Goal: Information Seeking & Learning: Learn about a topic

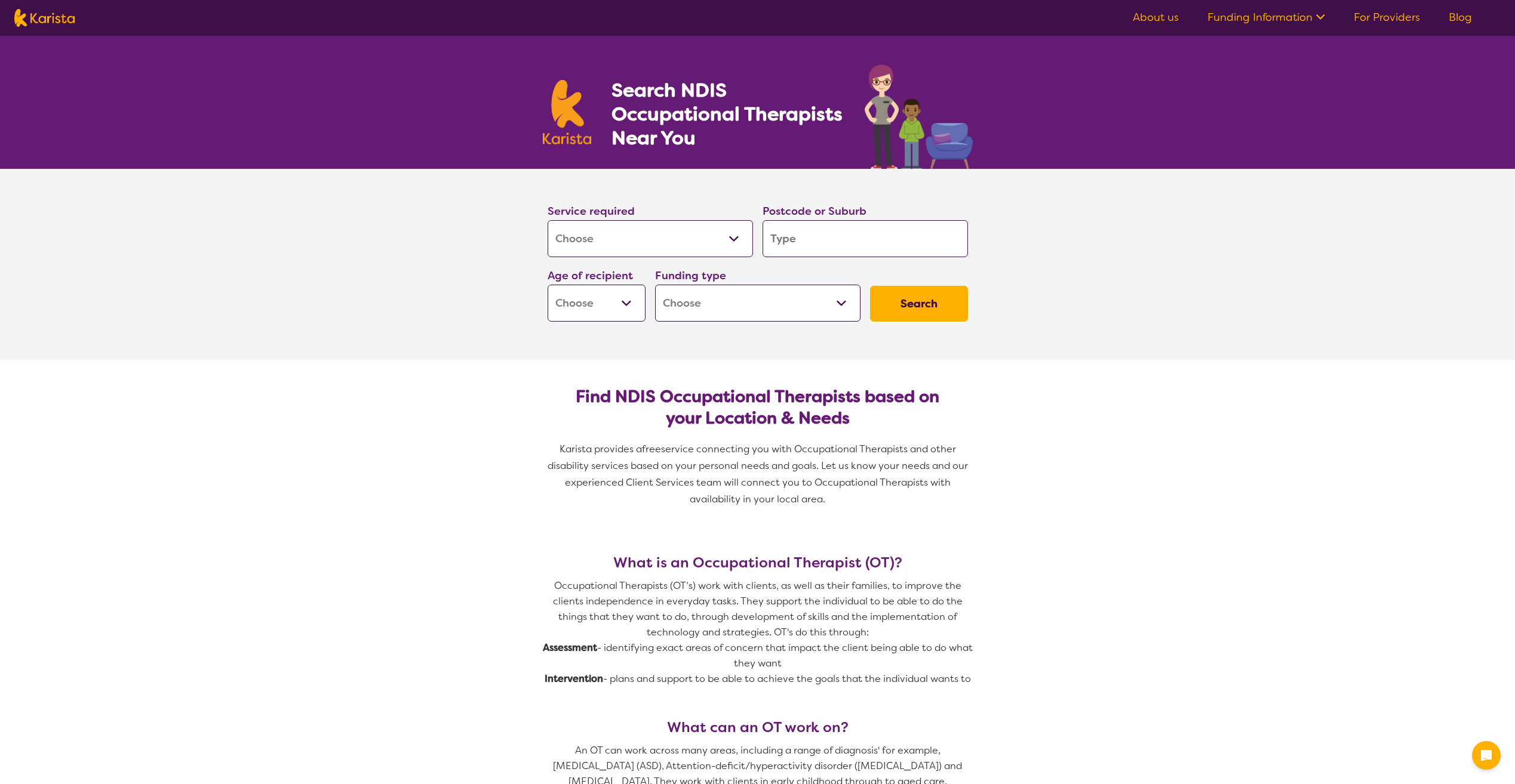
select select "[MEDICAL_DATA]"
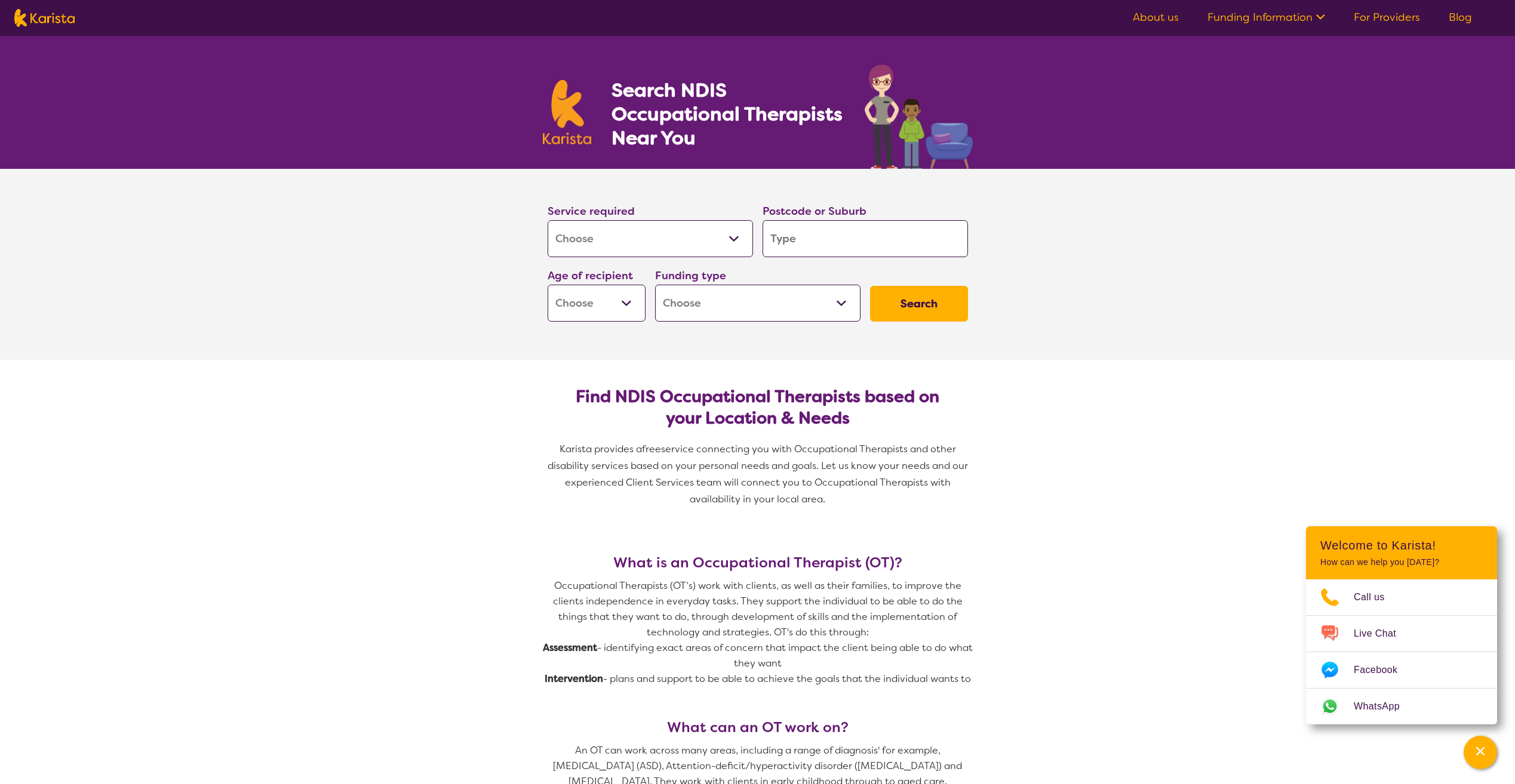
click at [826, 240] on input "search" at bounding box center [865, 239] width 205 height 37
type input "3"
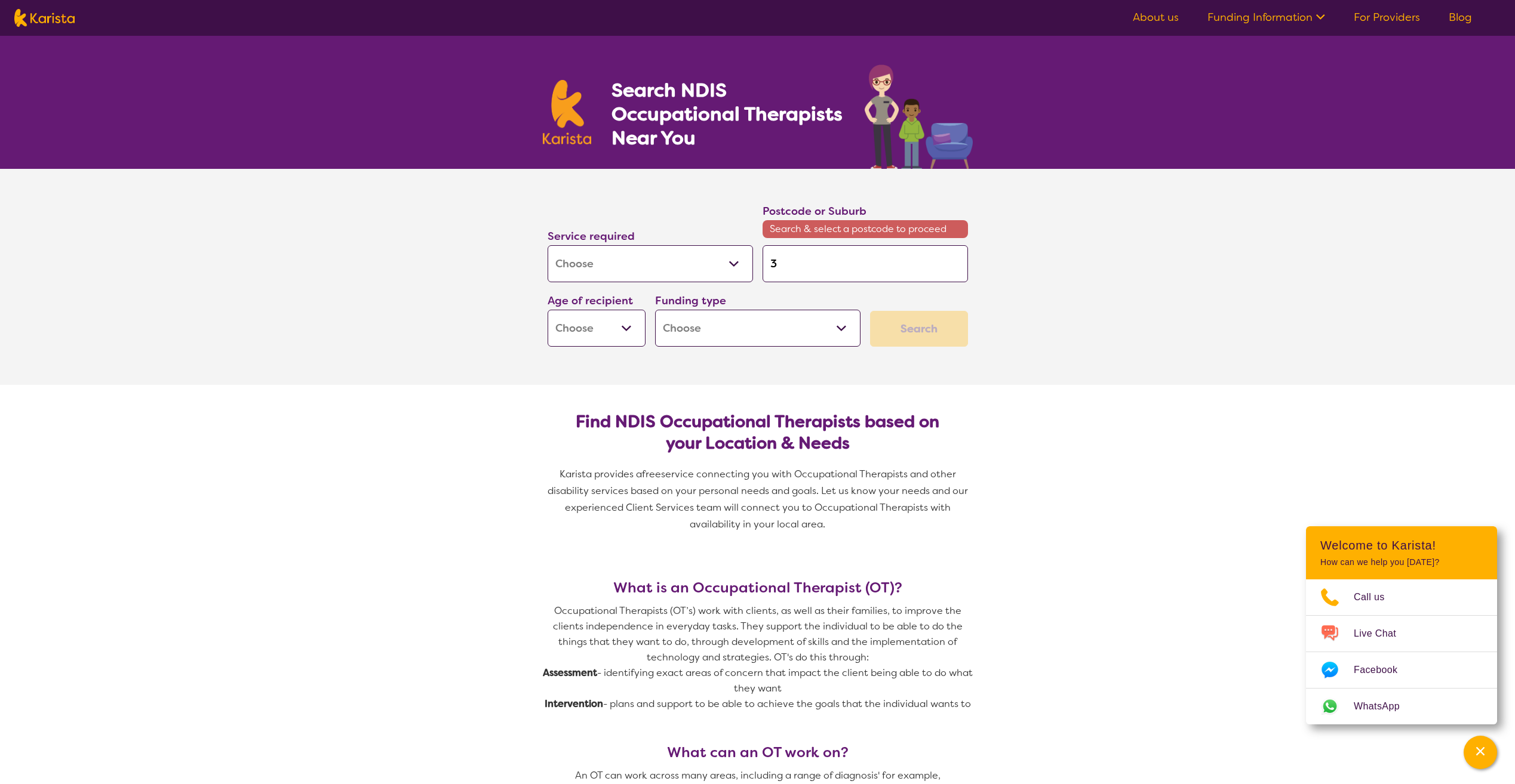
type input "30"
type input "303"
type input "3030"
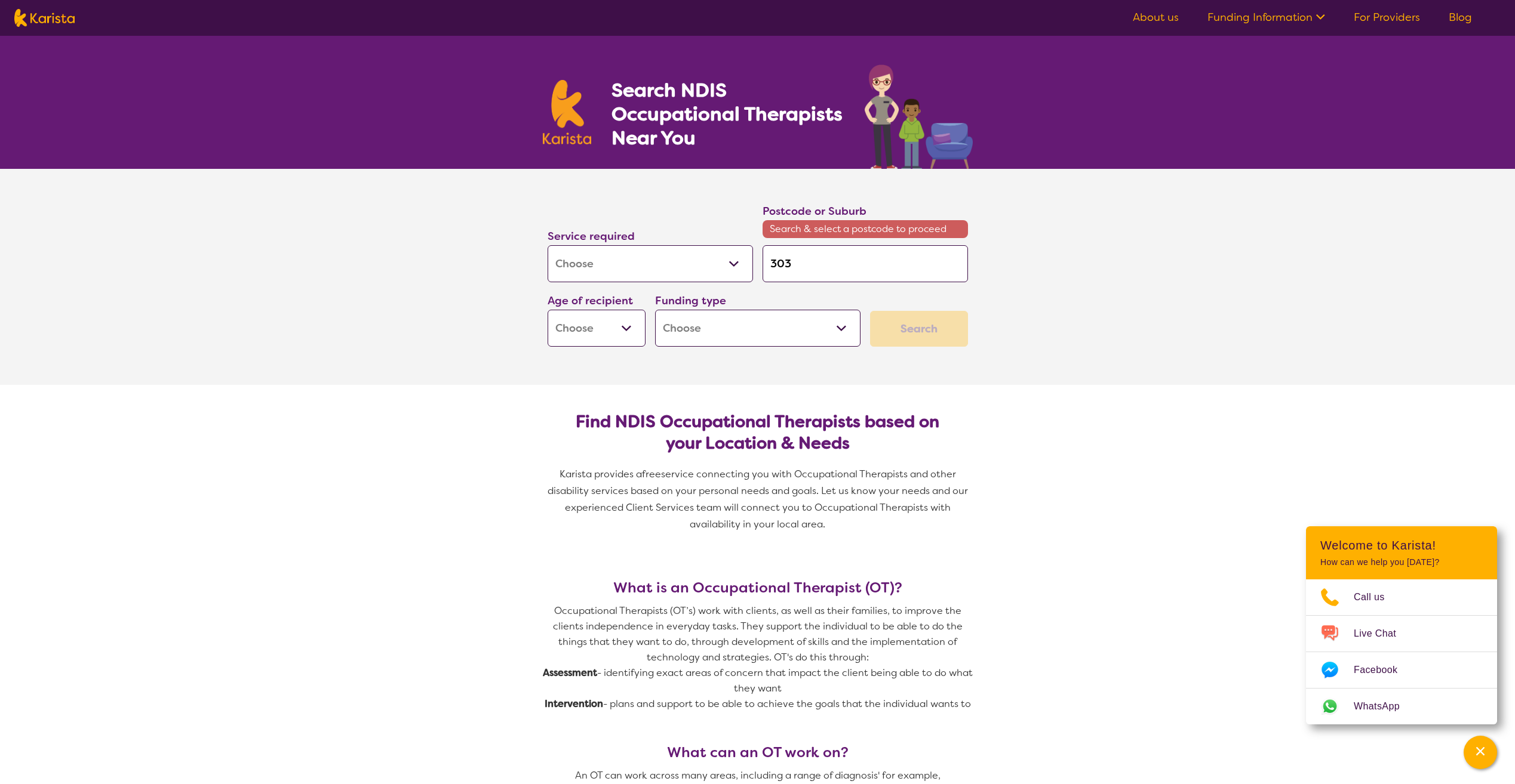
type input "3030"
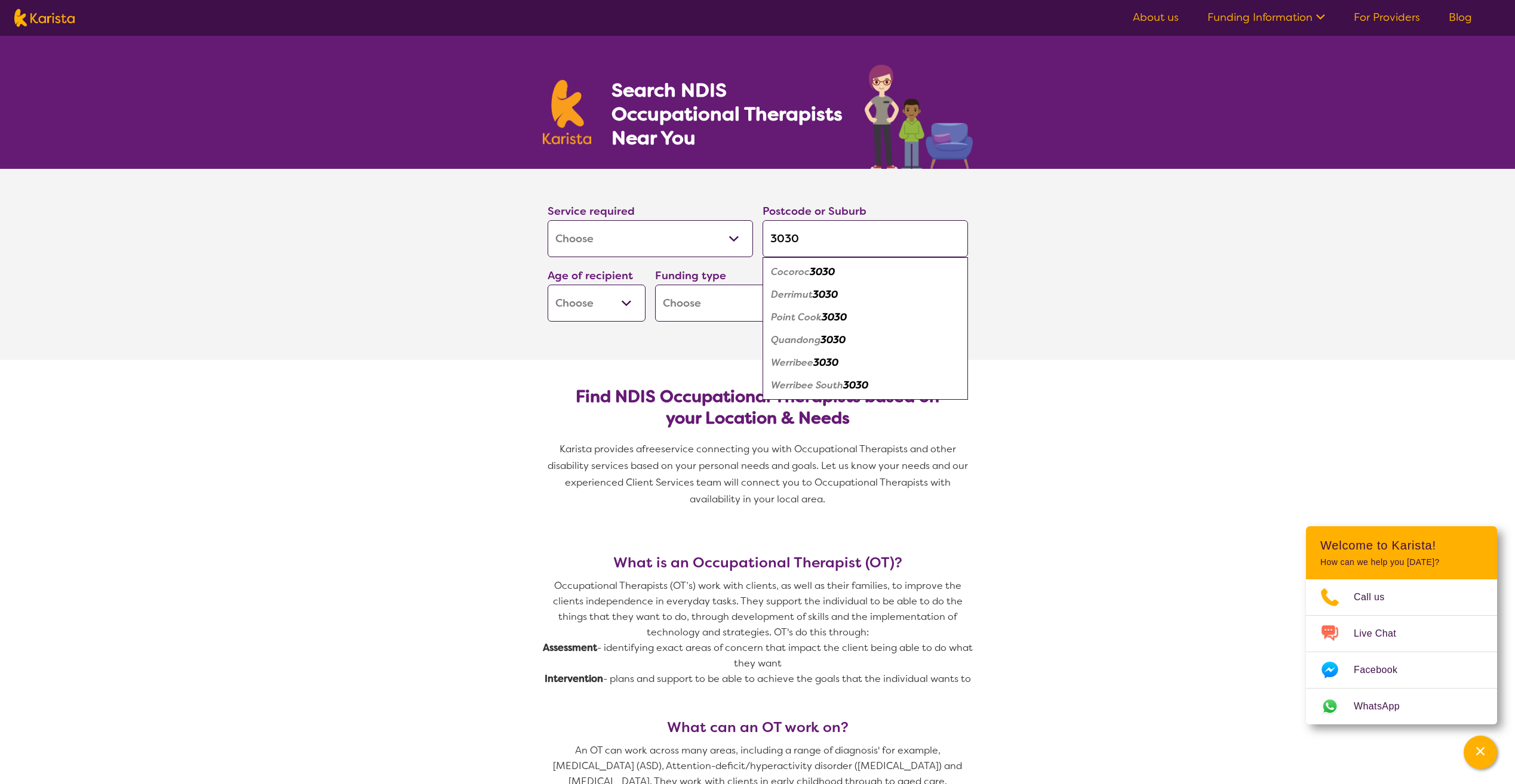
type input "303"
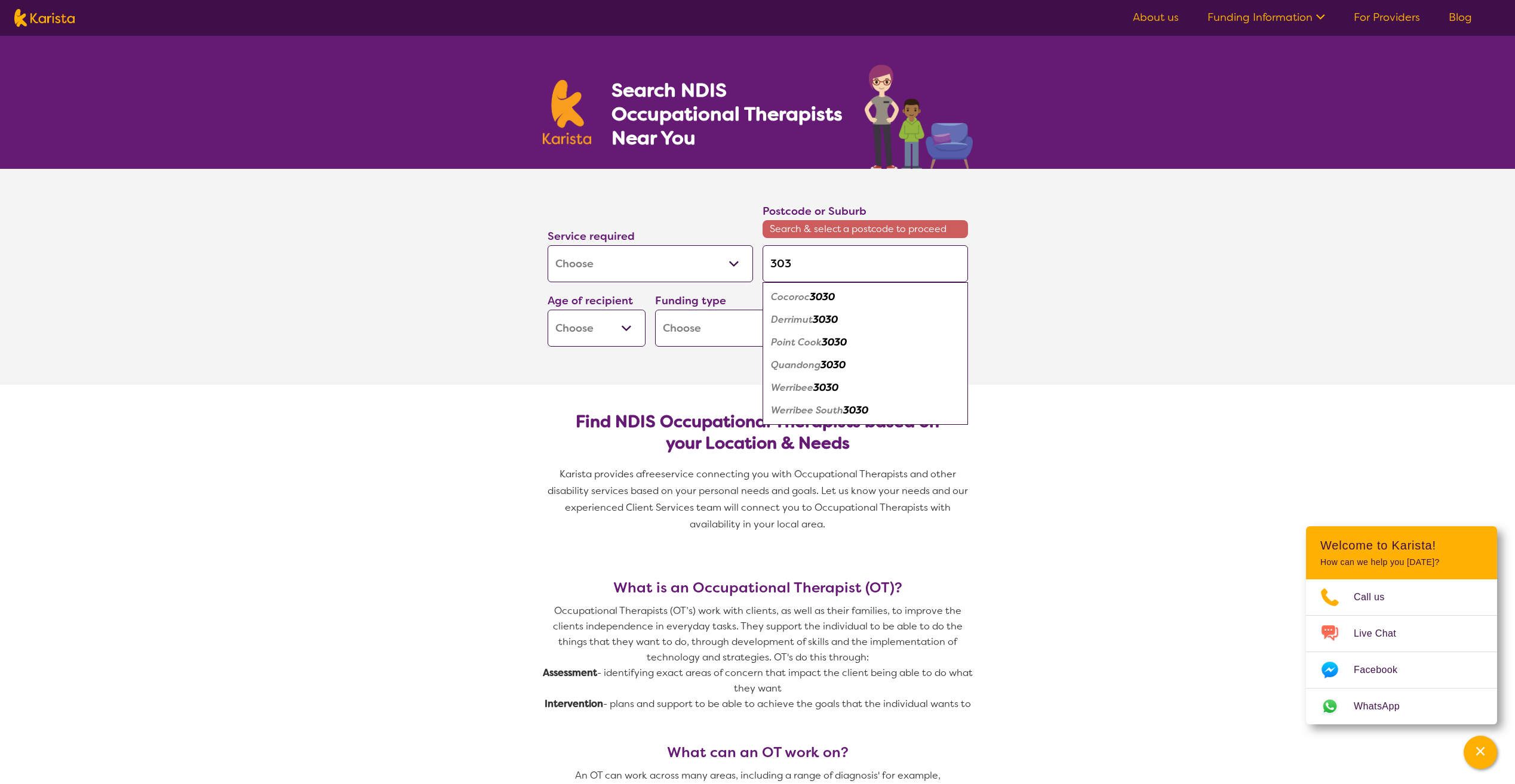
type input "30"
type input "3"
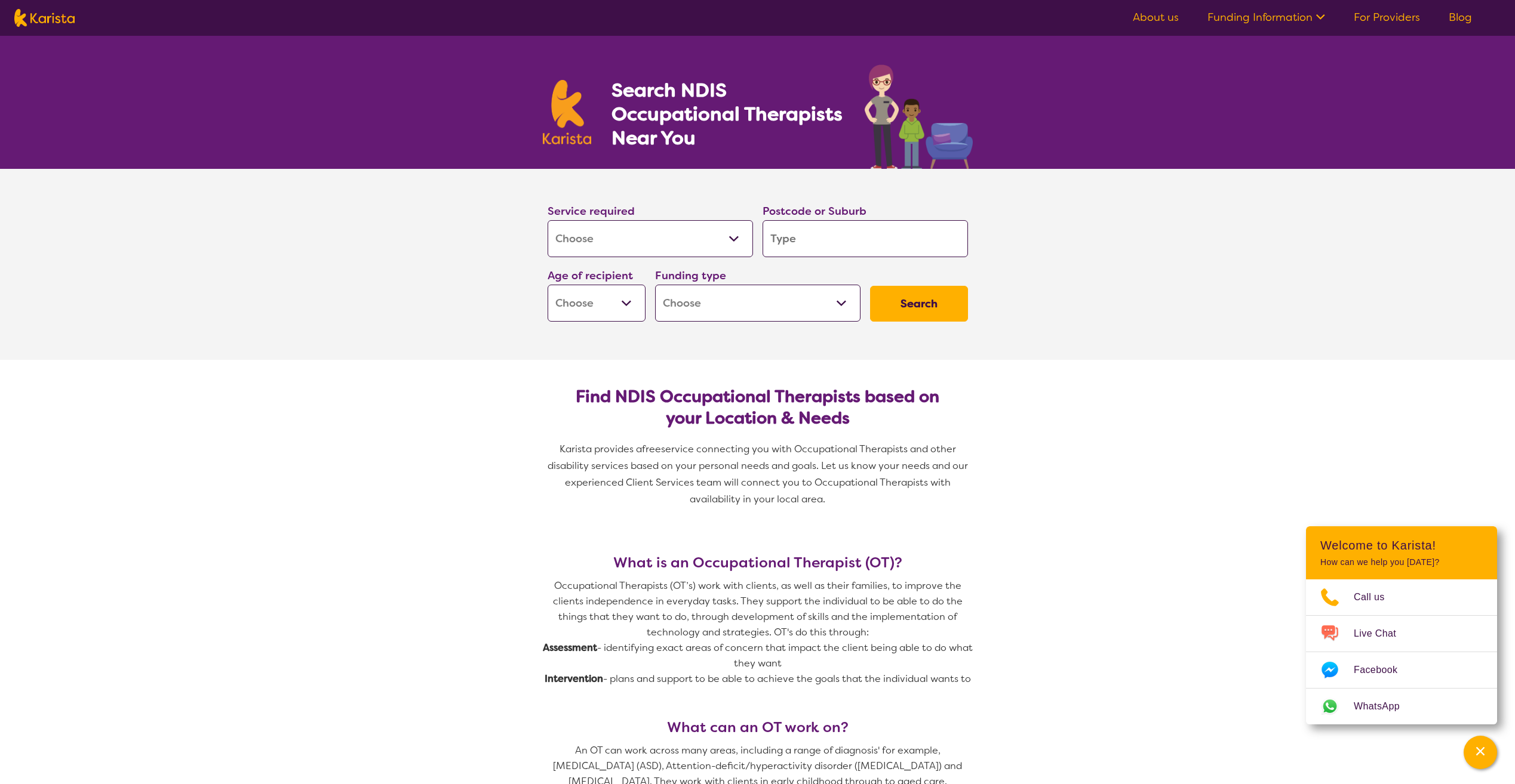
type input "T"
type input "Ta"
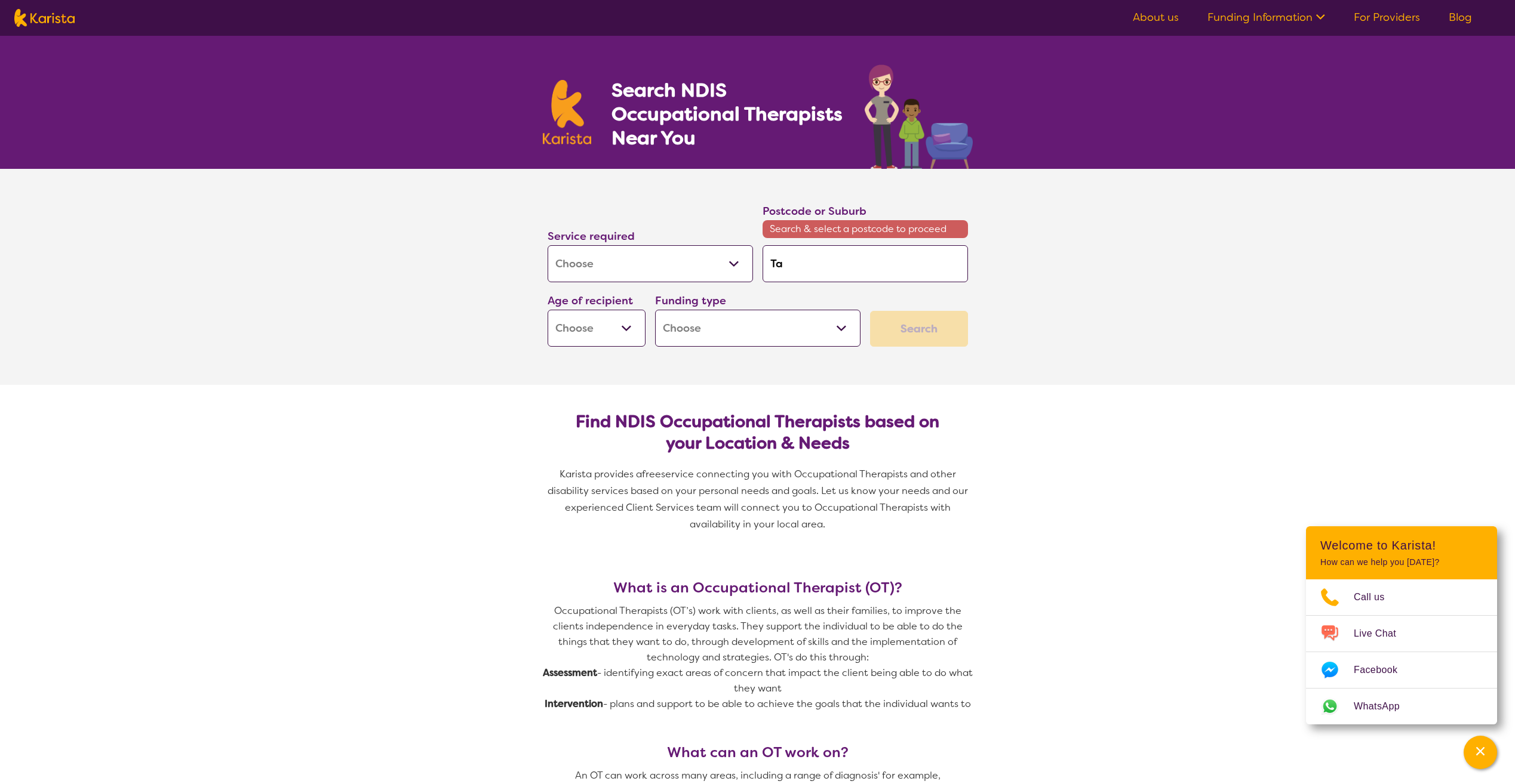
type input "Tar"
type input "Tarn"
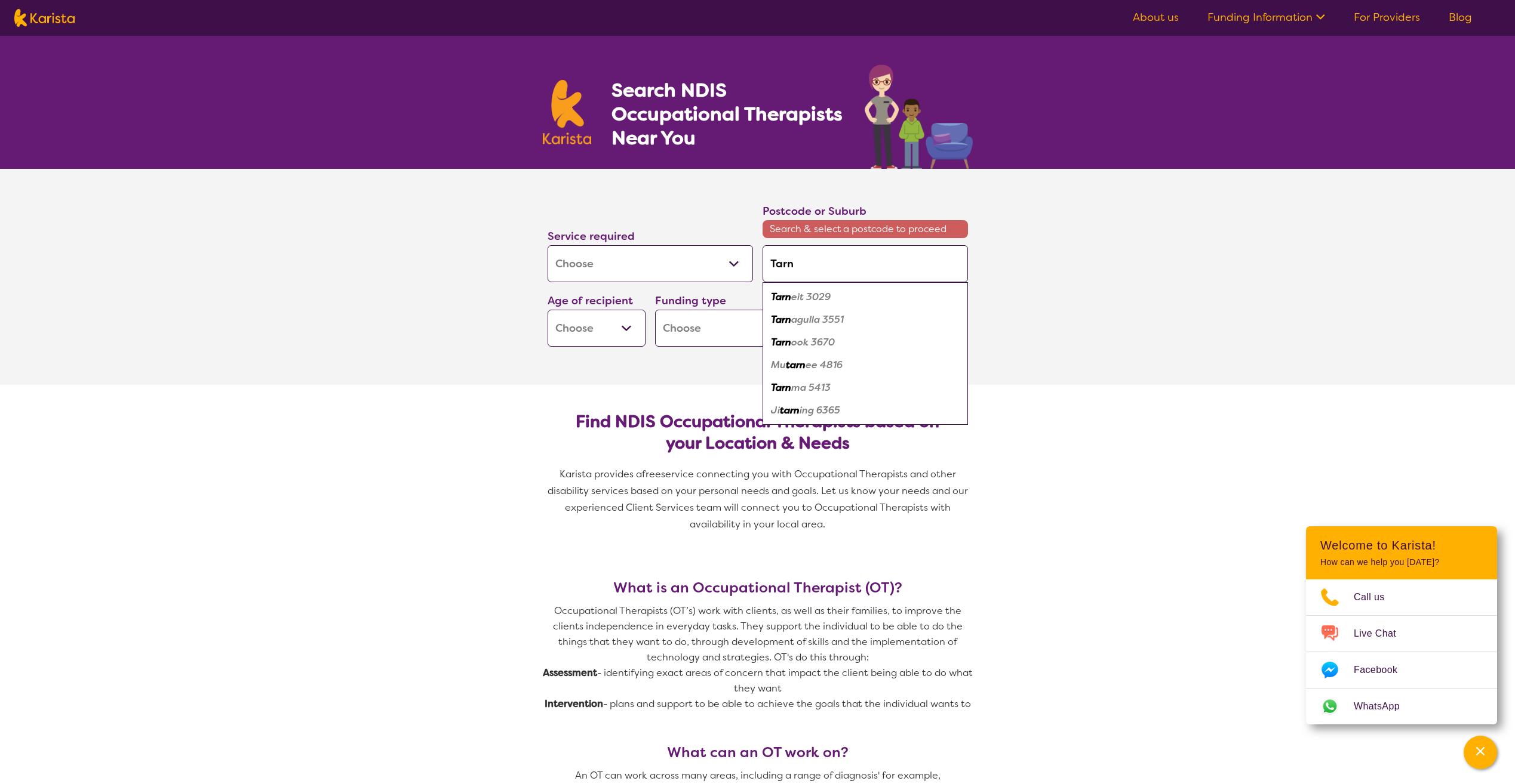
click at [797, 299] on em "eit 3029" at bounding box center [811, 297] width 39 height 13
type input "3029"
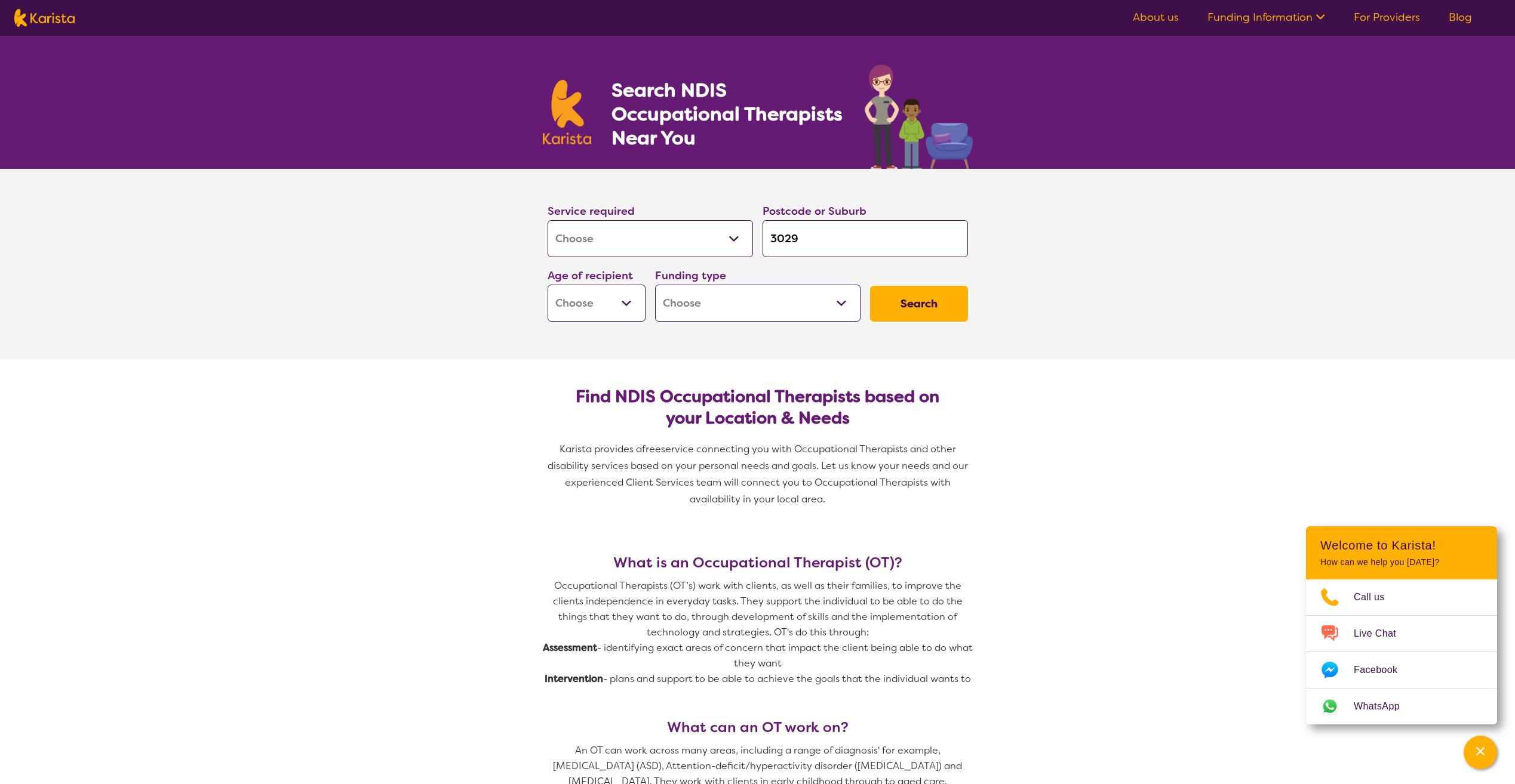
click at [895, 303] on button "Search" at bounding box center [919, 303] width 98 height 36
click at [627, 302] on select "Early Childhood - 0 to 9 Child - 10 to 11 Adolescent - 12 to 17 Adult - 18 to 6…" at bounding box center [597, 303] width 98 height 37
select select "AD"
click at [548, 285] on select "Early Childhood - 0 to 9 Child - 10 to 11 Adolescent - 12 to 17 Adult - 18 to 6…" at bounding box center [597, 303] width 98 height 37
select select "AD"
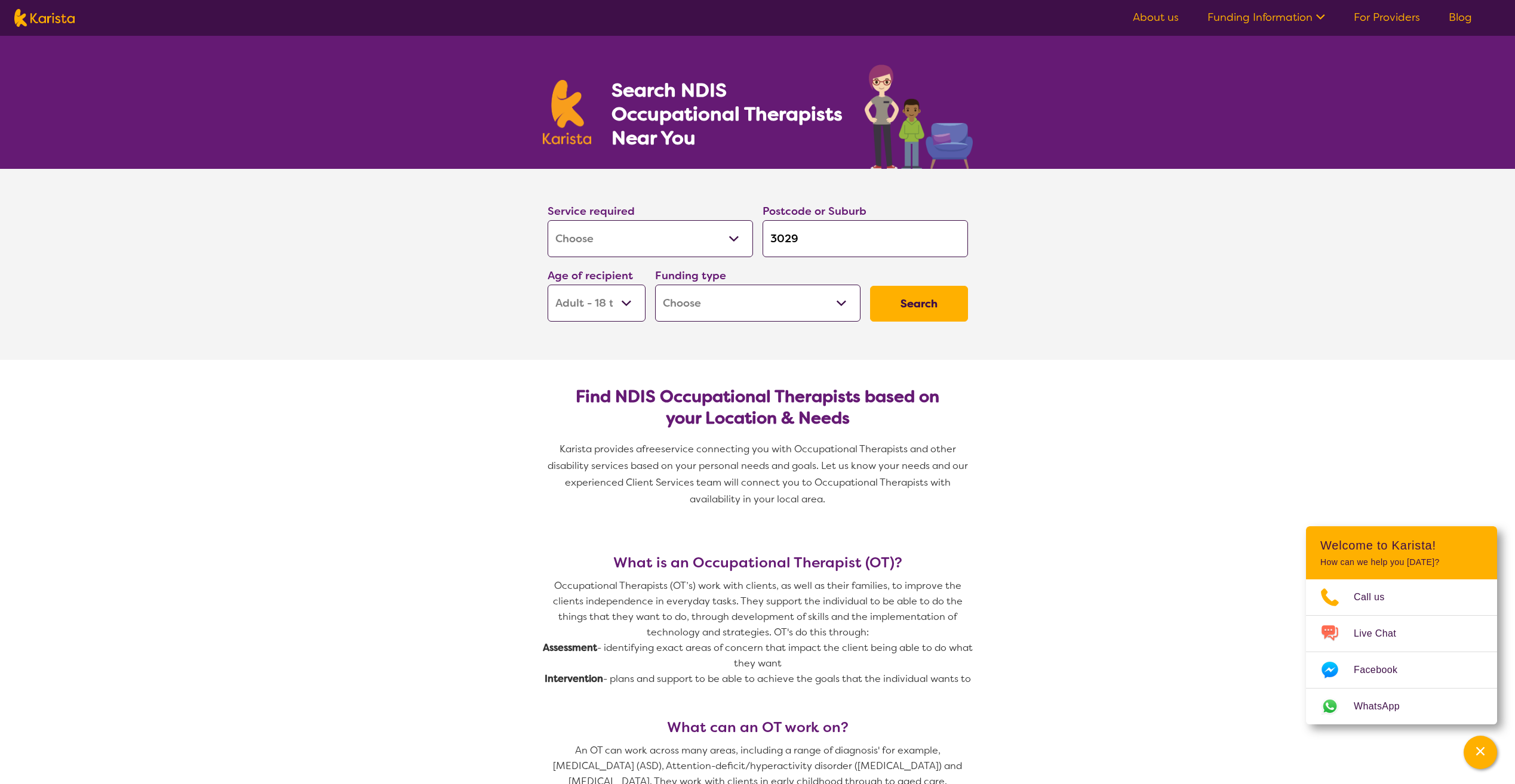
click at [912, 307] on button "Search" at bounding box center [919, 303] width 98 height 36
click at [846, 303] on select "Home Care Package (HCP) National Disability Insurance Scheme (NDIS) I don't know" at bounding box center [758, 303] width 205 height 37
select select "NDIS"
click at [655, 285] on select "Home Care Package (HCP) National Disability Insurance Scheme (NDIS) I don't know" at bounding box center [758, 303] width 205 height 37
select select "NDIS"
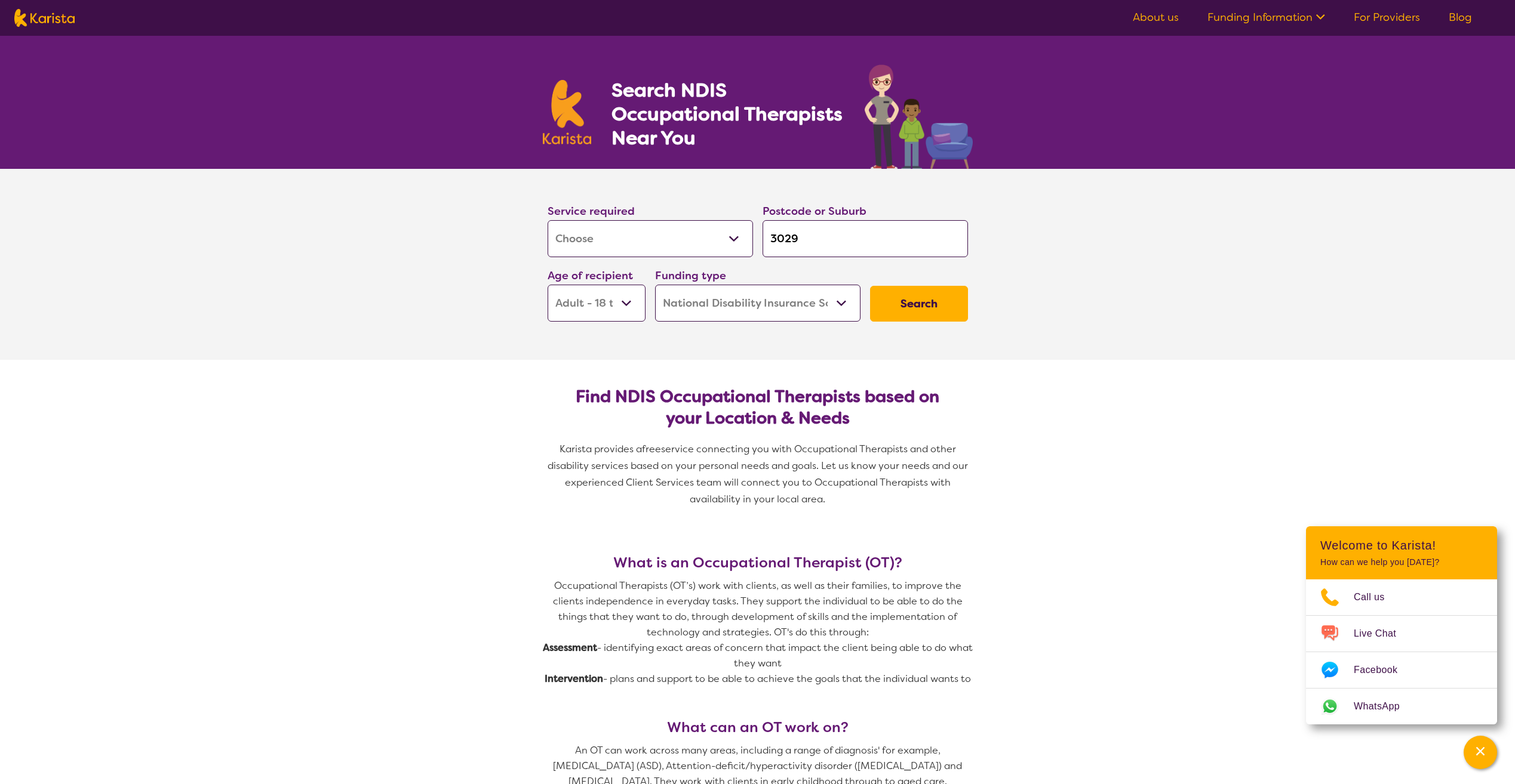
click at [906, 308] on button "Search" at bounding box center [919, 303] width 98 height 36
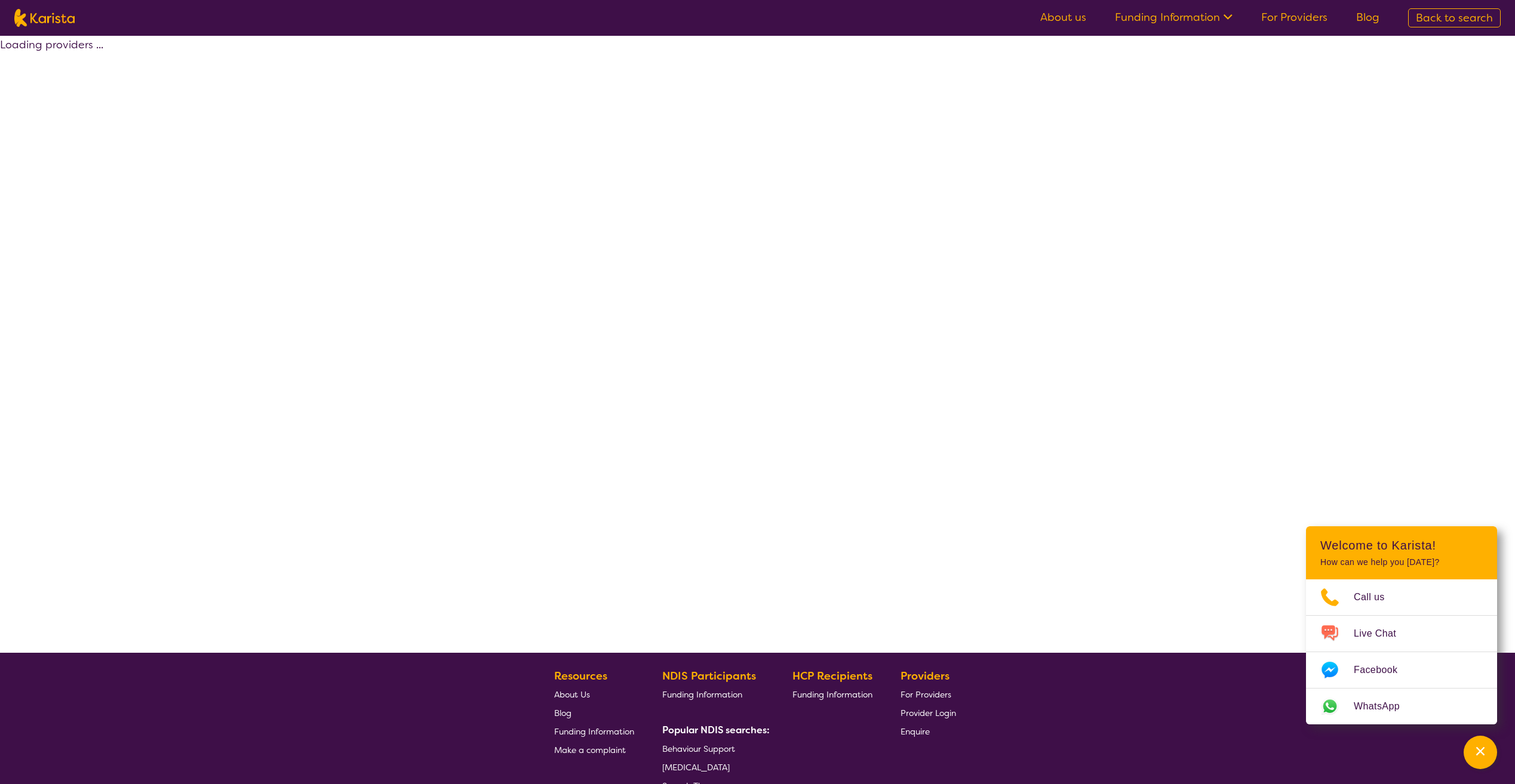
select select "by_score"
